Goal: Complete application form: Complete application form

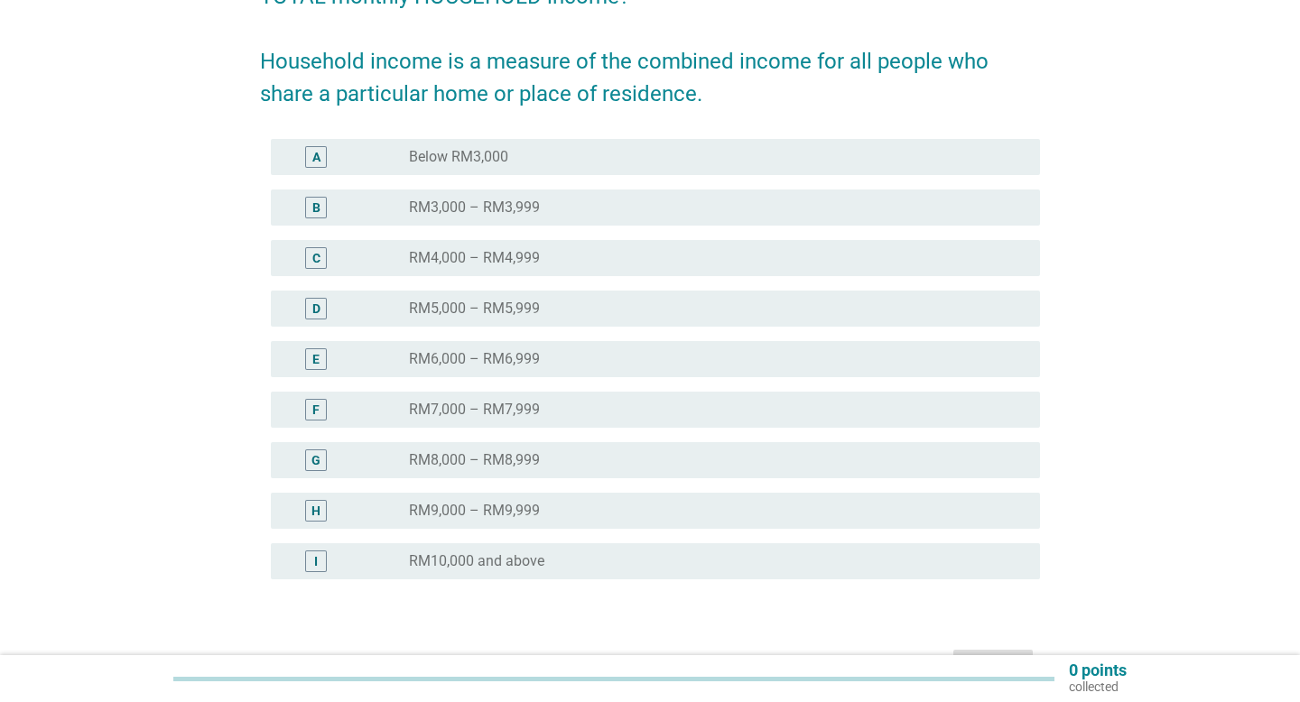
scroll to position [215, 0]
click at [576, 556] on div "radio_button_unchecked RM10,000 and above" at bounding box center [710, 560] width 602 height 18
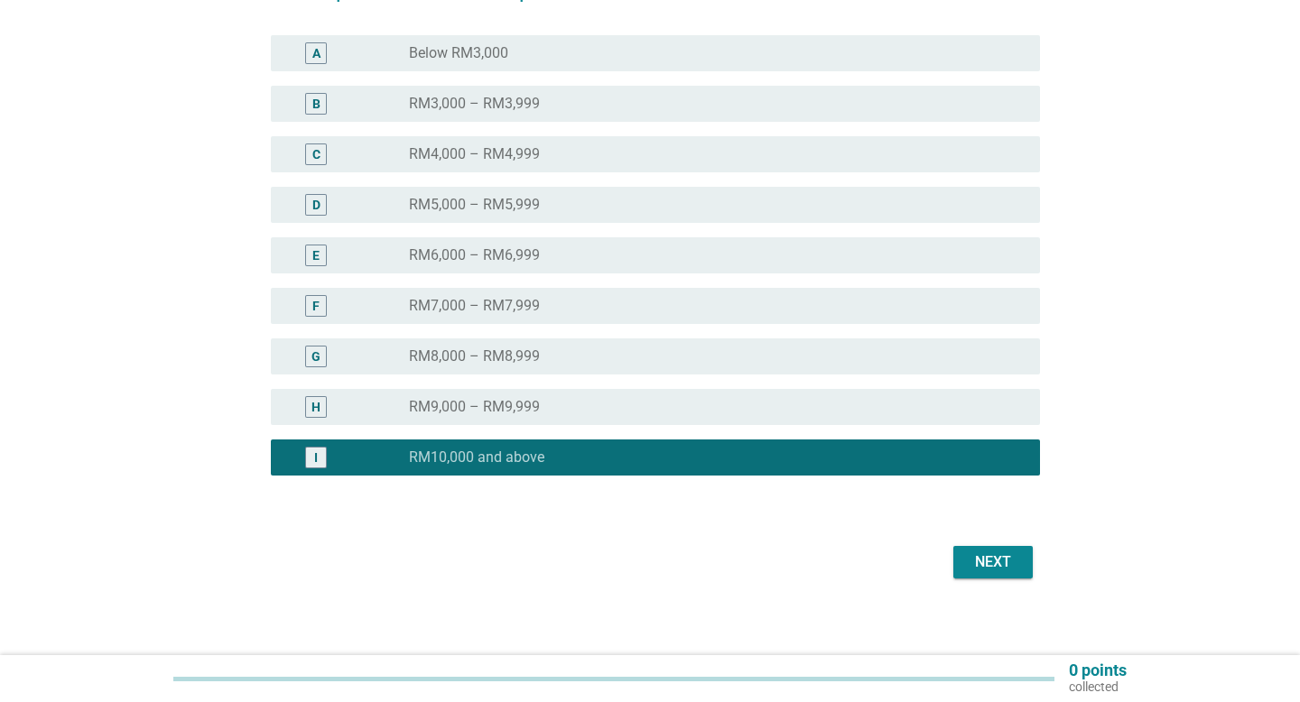
scroll to position [327, 0]
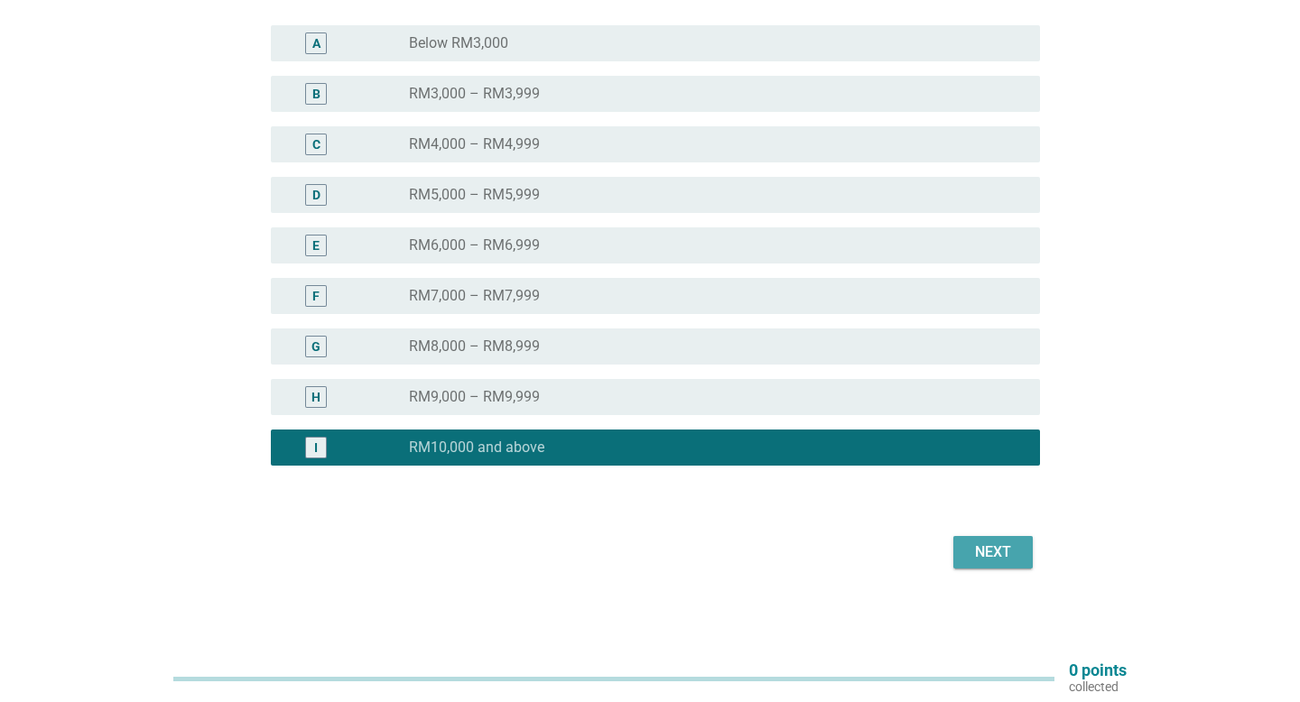
click at [1009, 552] on div "Next" at bounding box center [993, 553] width 51 height 22
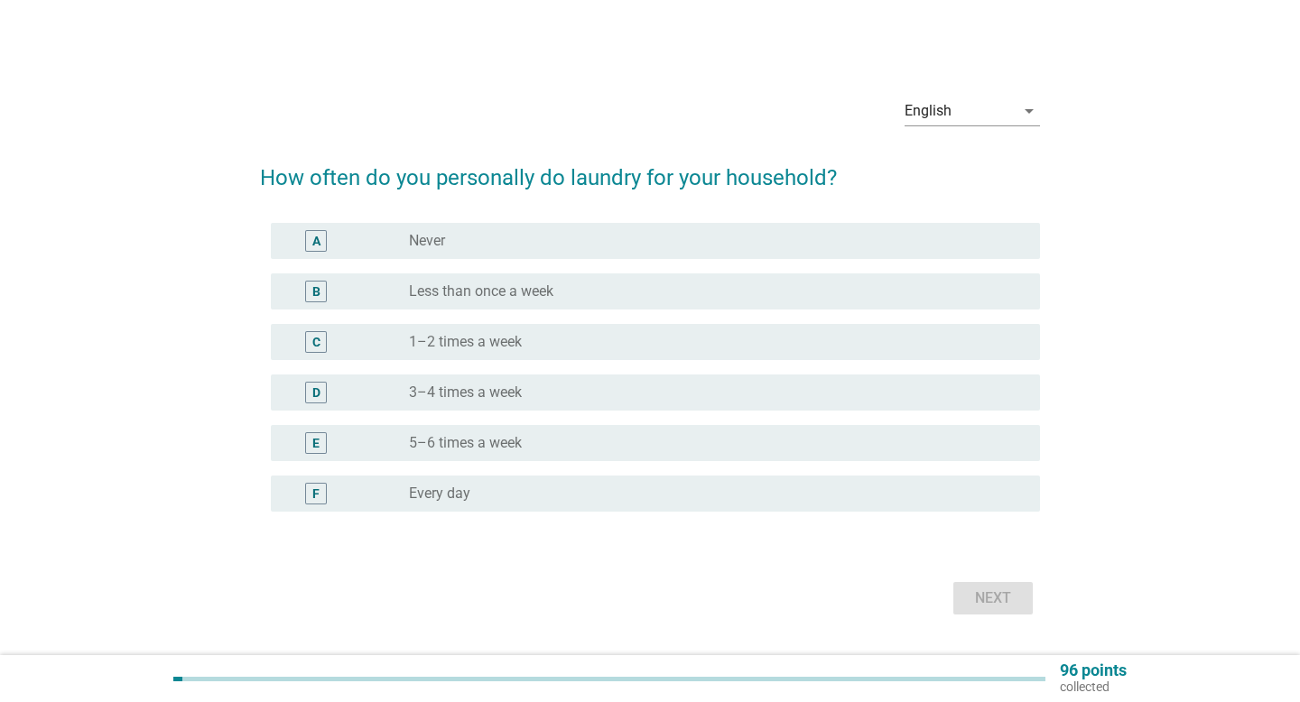
click at [567, 349] on div "radio_button_unchecked 1–2 times a week" at bounding box center [710, 342] width 602 height 18
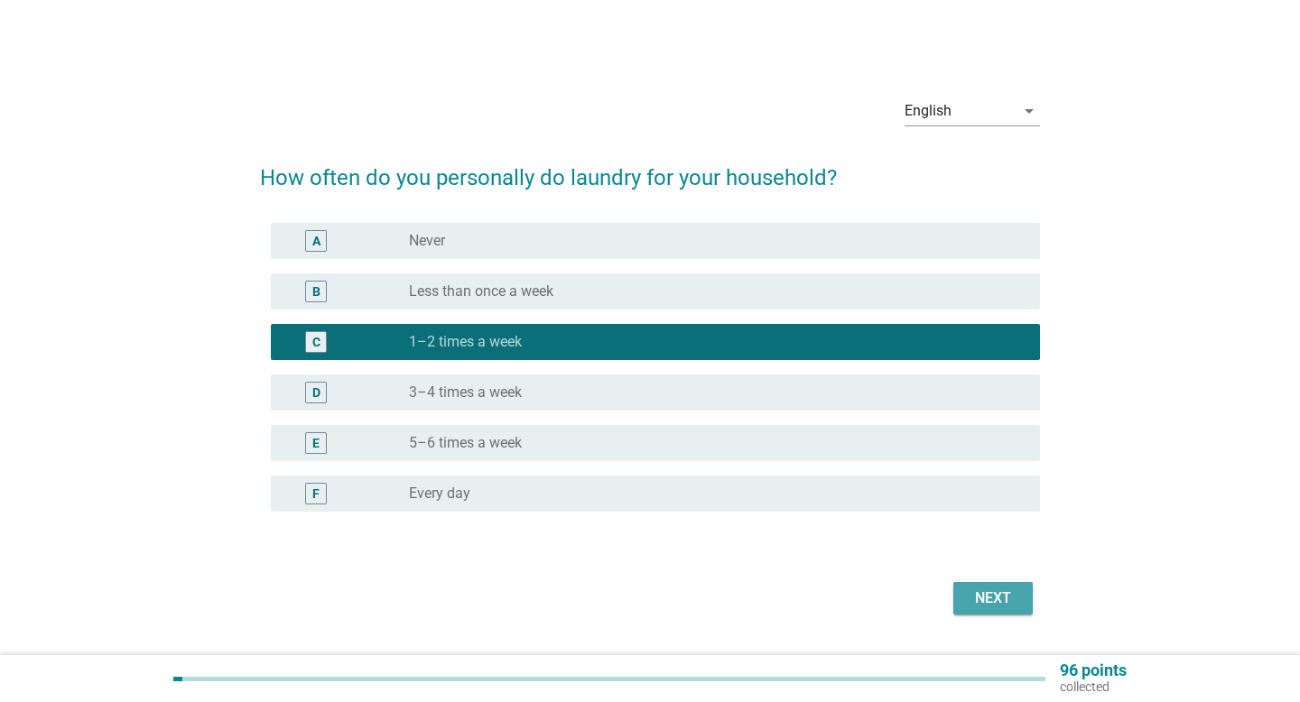
click at [992, 600] on div "Next" at bounding box center [993, 599] width 51 height 22
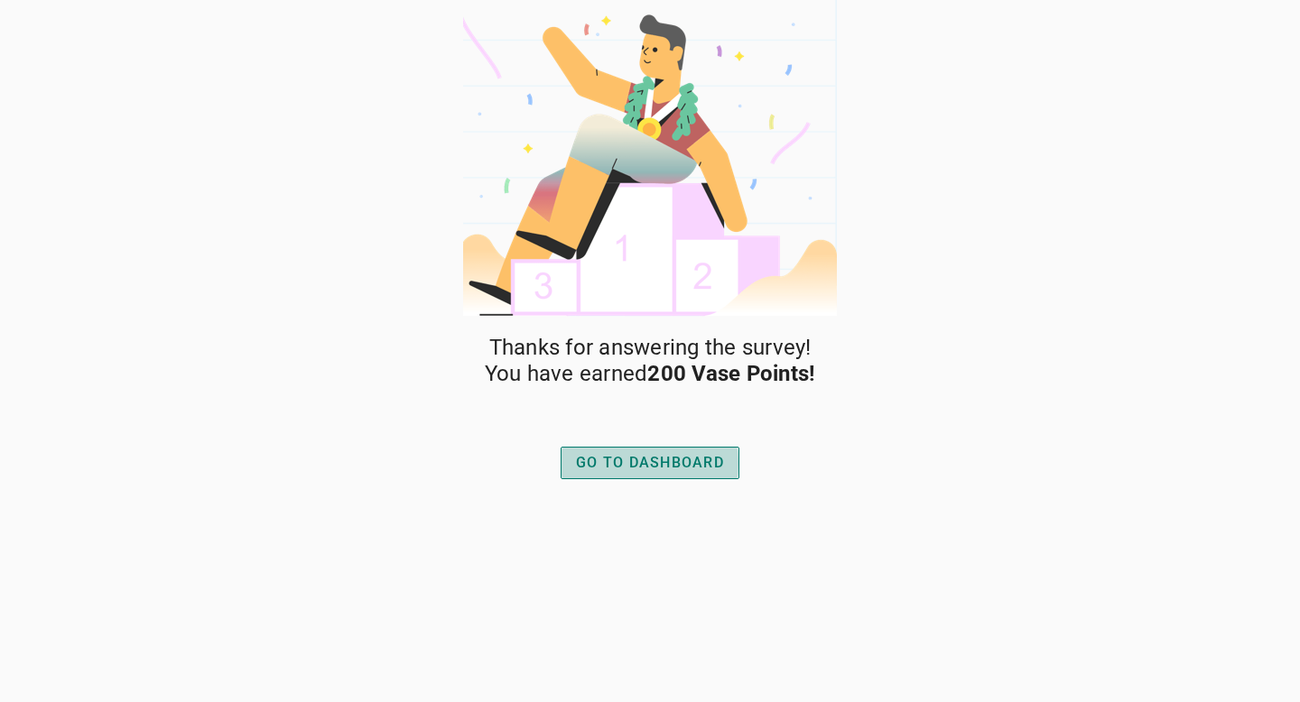
click at [575, 451] on button "GO TO DASHBOARD" at bounding box center [649, 463] width 179 height 32
